Goal: Navigation & Orientation: Find specific page/section

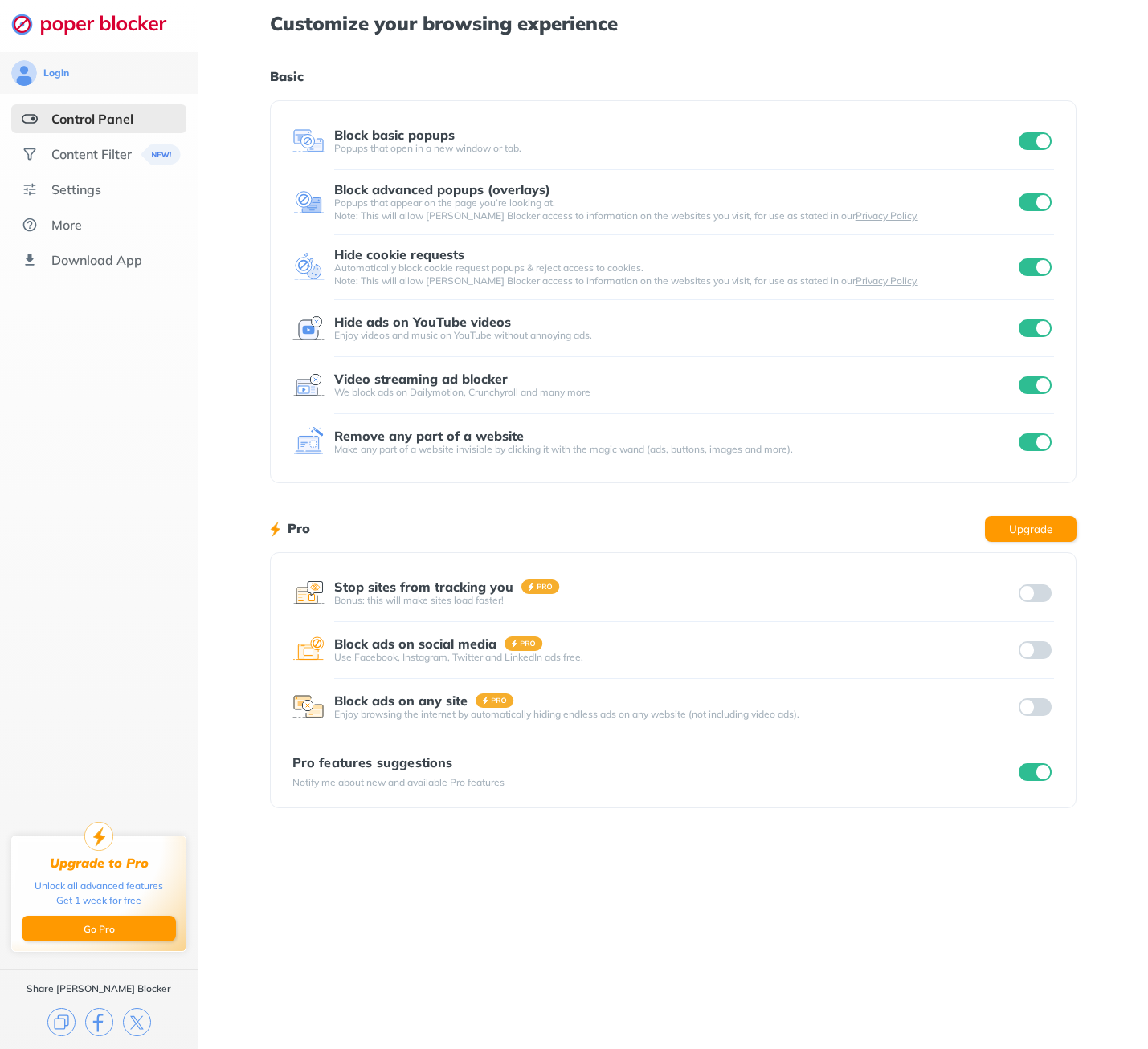
click at [1032, 770] on input "checkbox" at bounding box center [1035, 772] width 34 height 18
click at [86, 155] on div "Content Filter" at bounding box center [92, 154] width 81 height 16
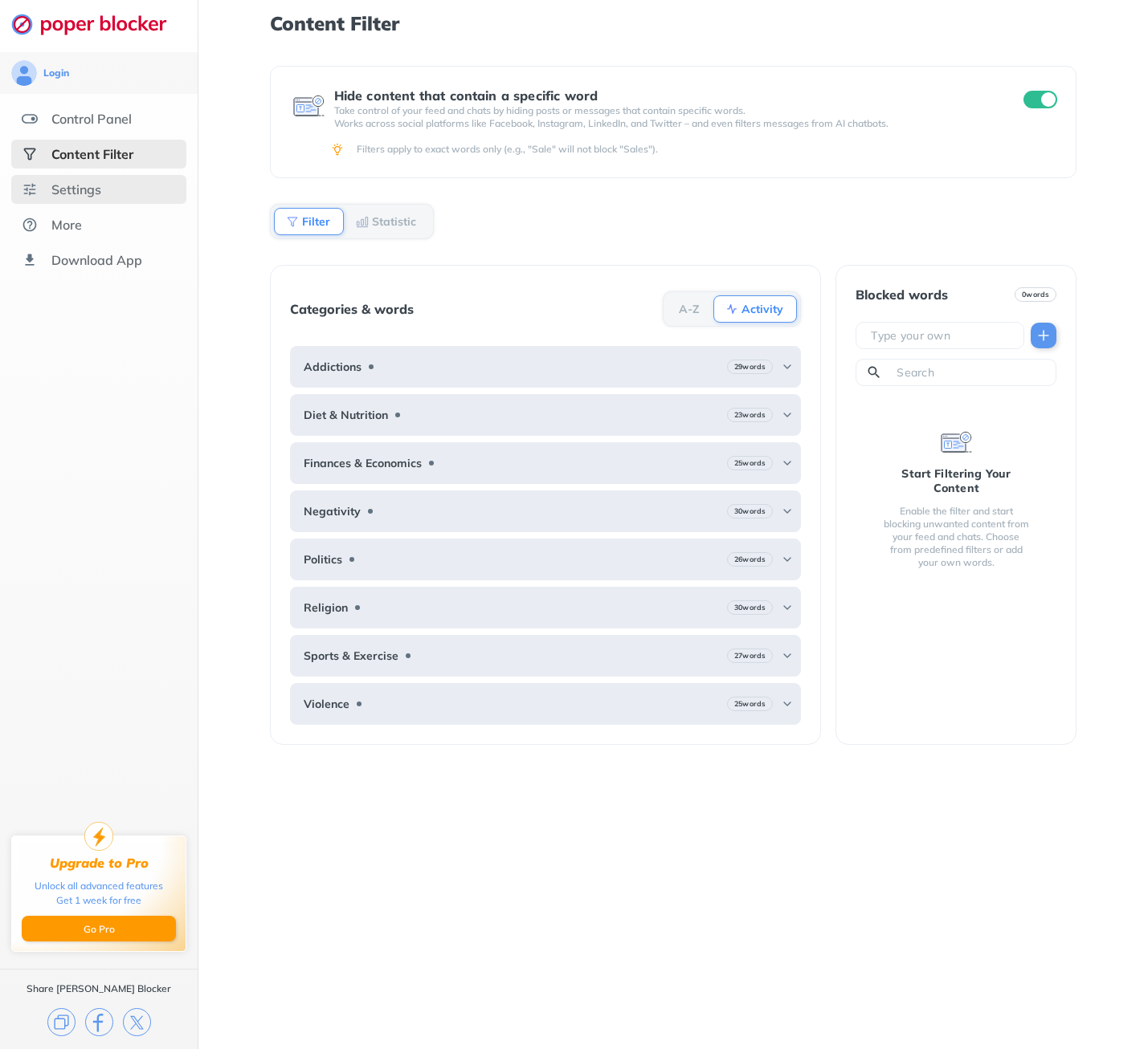
click at [77, 187] on div "Settings" at bounding box center [76, 189] width 50 height 16
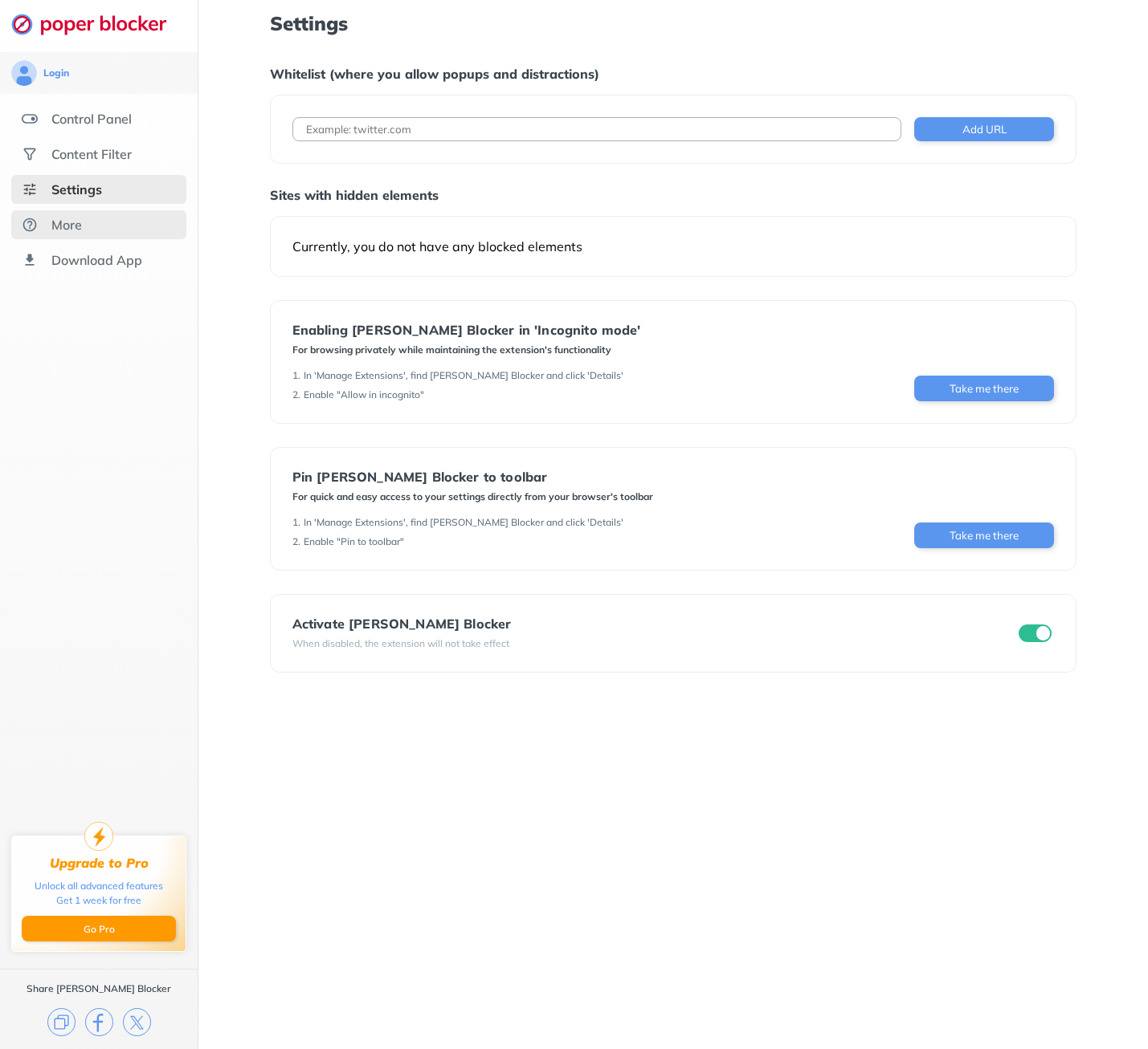
click at [65, 215] on div "More" at bounding box center [99, 224] width 176 height 29
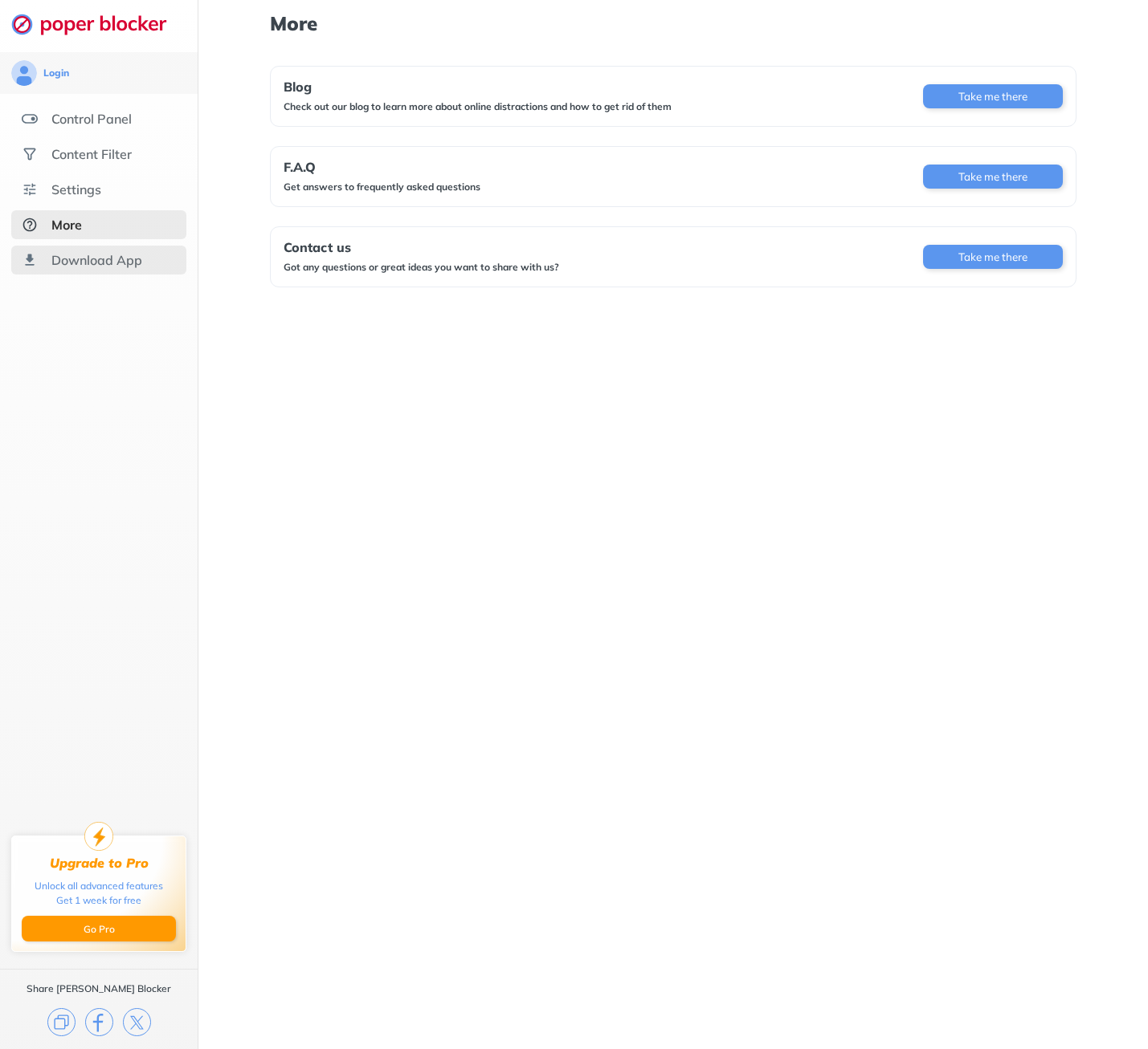
click at [64, 251] on div "Download App" at bounding box center [99, 260] width 176 height 29
